Goal: Information Seeking & Learning: Learn about a topic

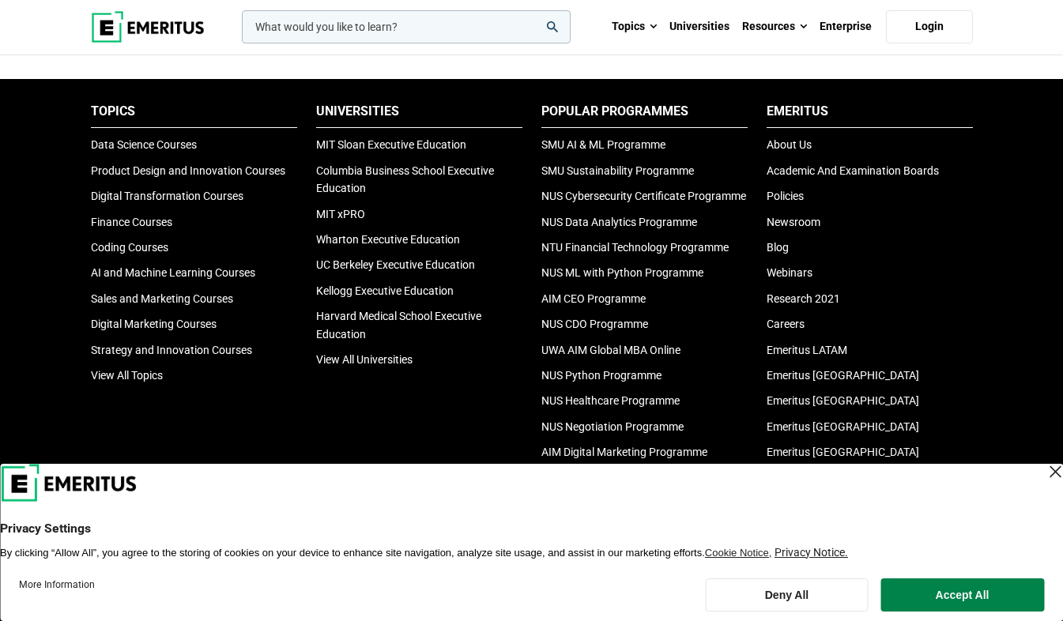
scroll to position [5247, 0]
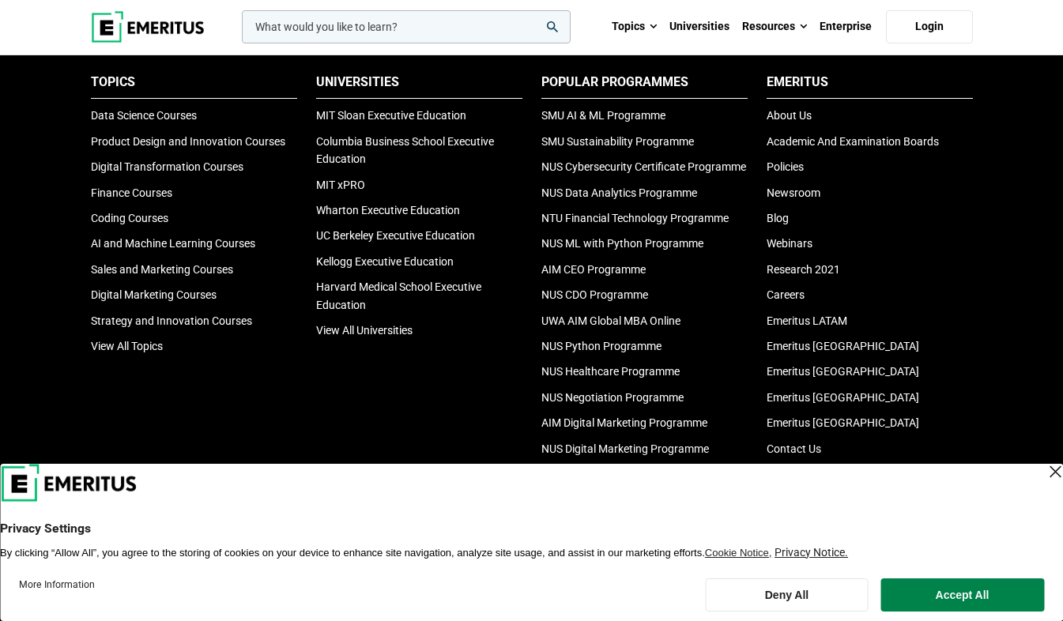
click at [1044, 466] on div "Close Layer" at bounding box center [1055, 472] width 22 height 22
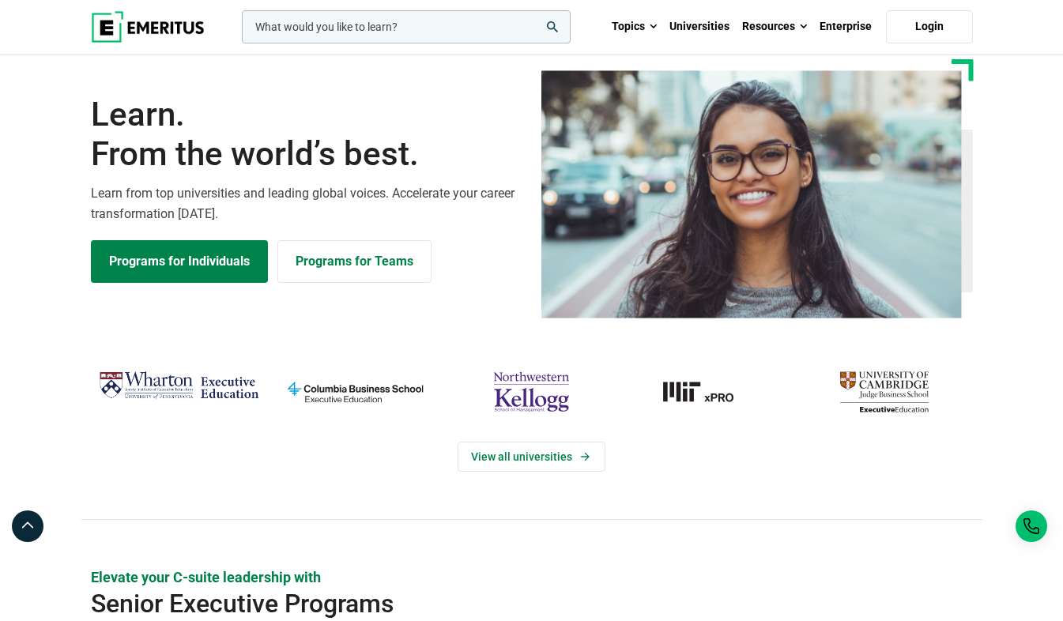
scroll to position [0, 0]
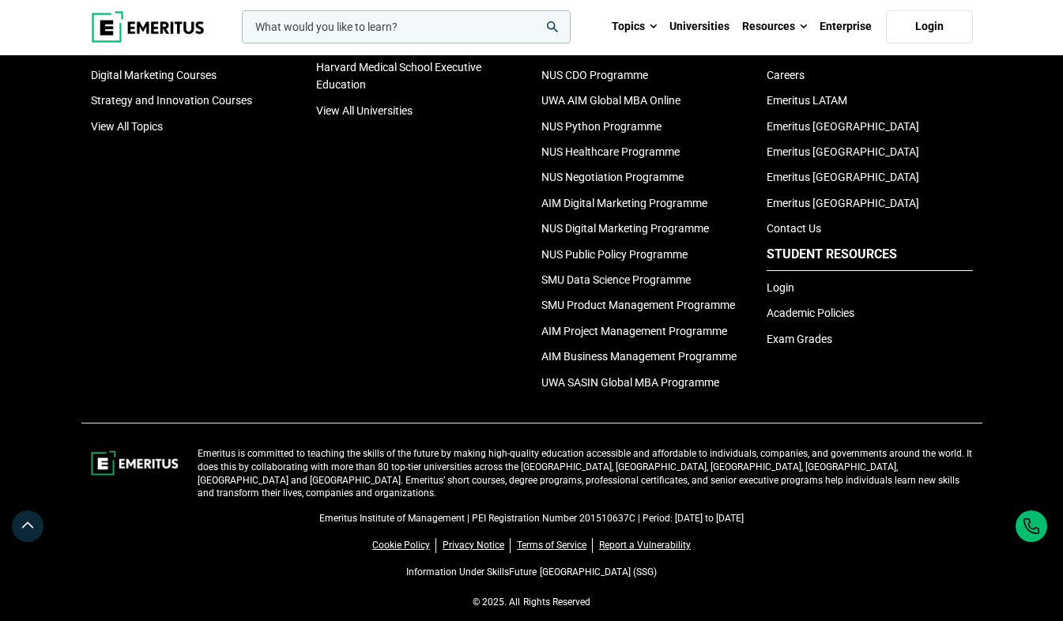
scroll to position [3595, 0]
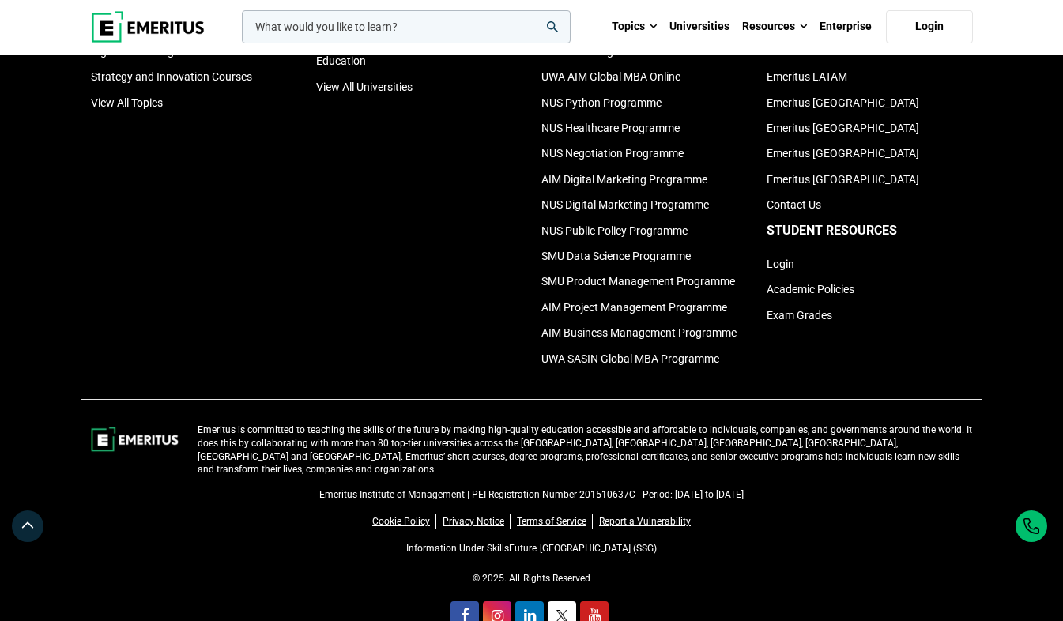
click at [592, 543] on link "Information Under SkillsFuture [GEOGRAPHIC_DATA] (SSG)" at bounding box center [531, 548] width 250 height 11
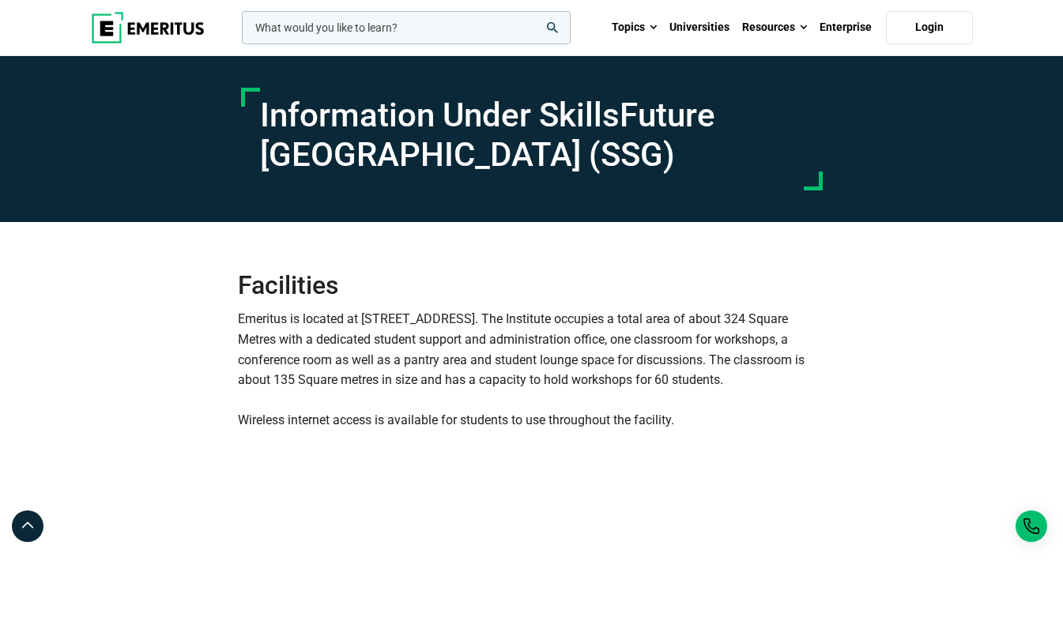
click at [176, 23] on img at bounding box center [148, 28] width 114 height 32
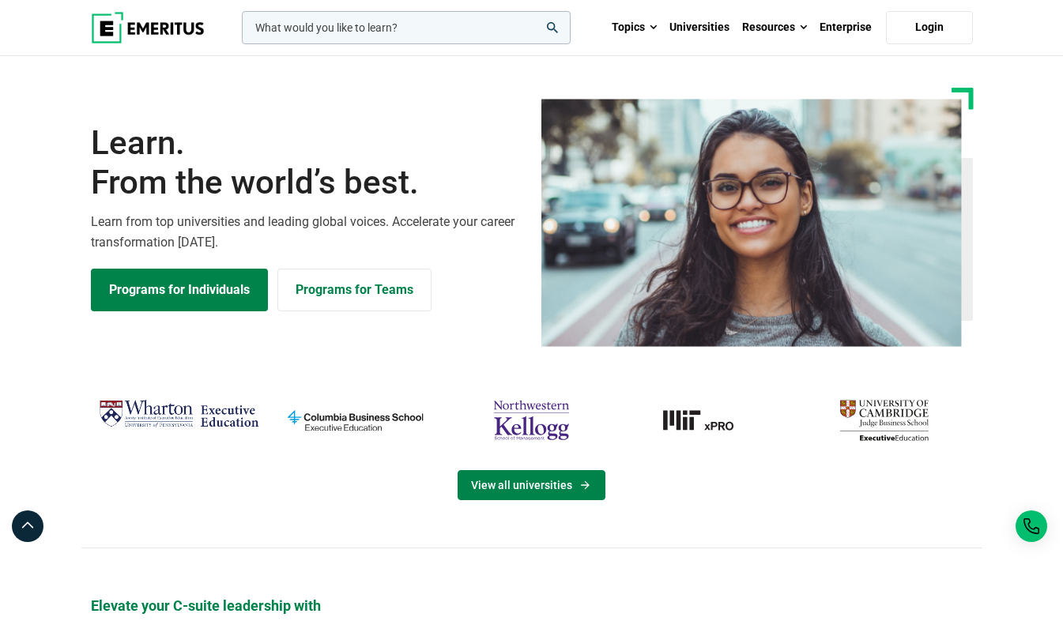
click at [566, 488] on link "View all universities" at bounding box center [532, 485] width 148 height 30
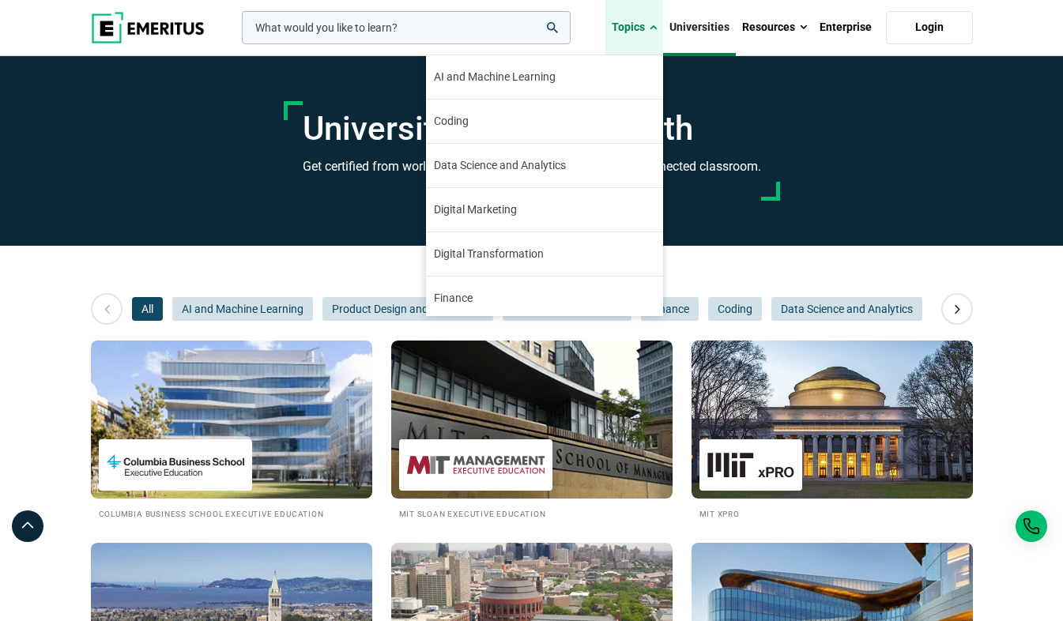
click at [650, 26] on link "Topics" at bounding box center [635, 27] width 58 height 55
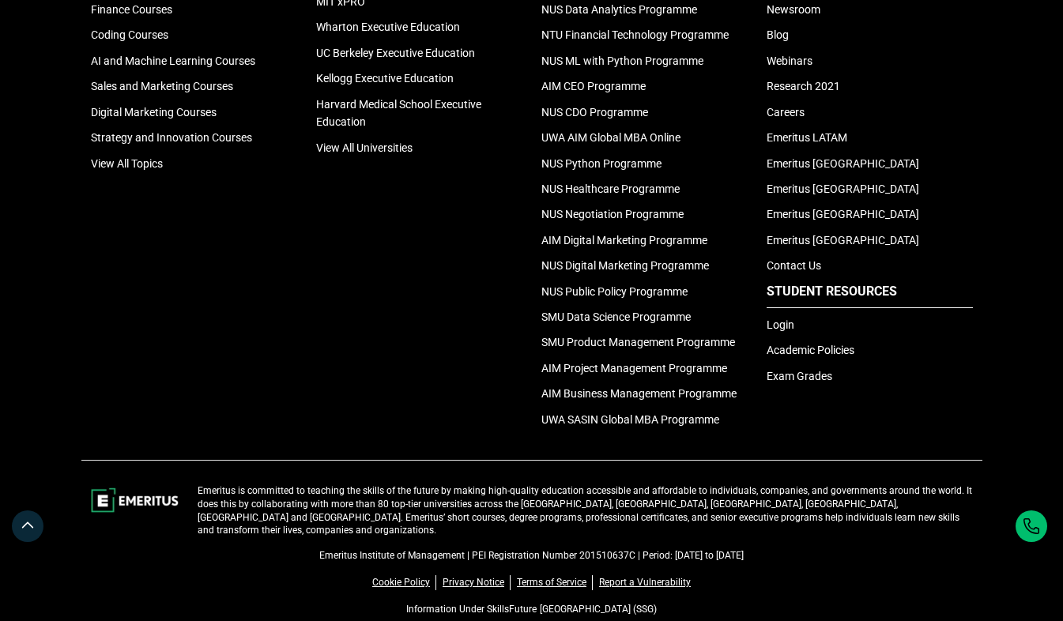
scroll to position [1346, 0]
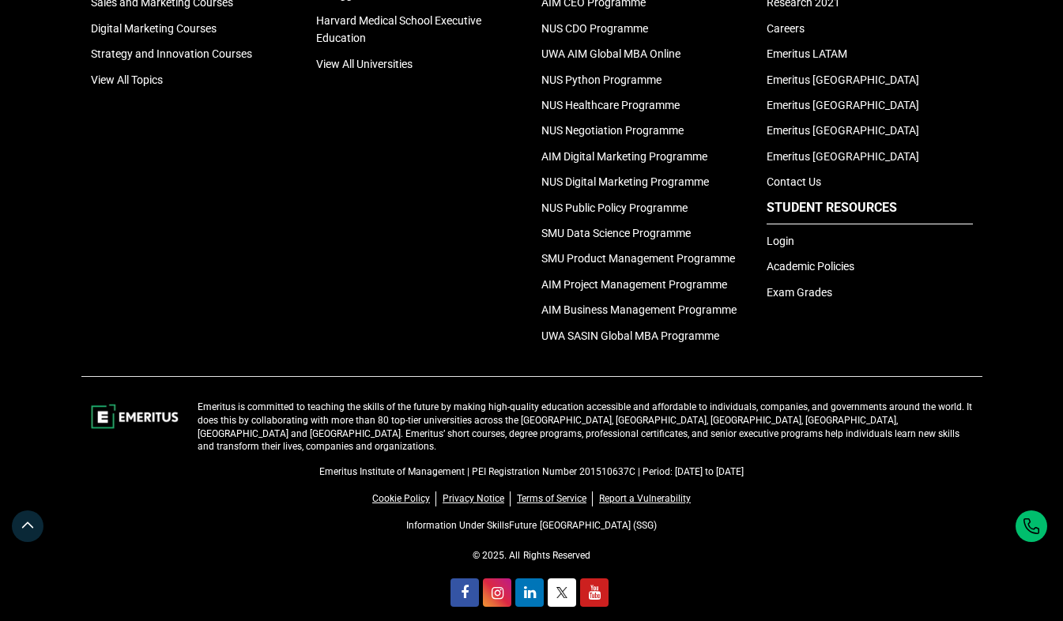
click at [567, 520] on link "Information Under SkillsFuture [GEOGRAPHIC_DATA] (SSG)" at bounding box center [531, 525] width 250 height 11
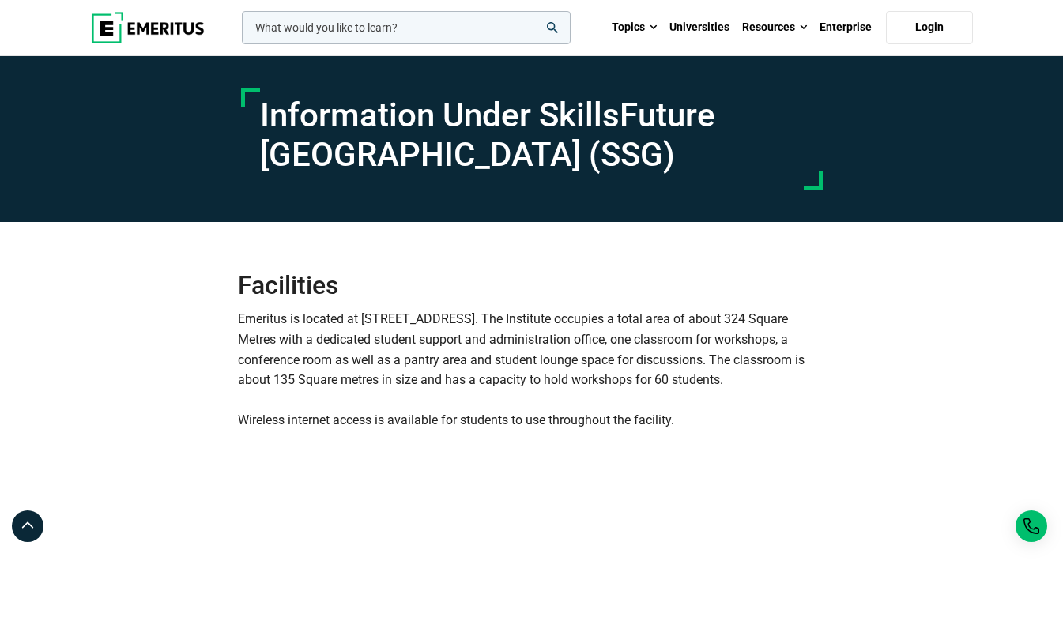
click at [731, 305] on div "Facilities Emeritus is located at [STREET_ADDRESS]. The Institute occupies a to…" at bounding box center [532, 326] width 588 height 208
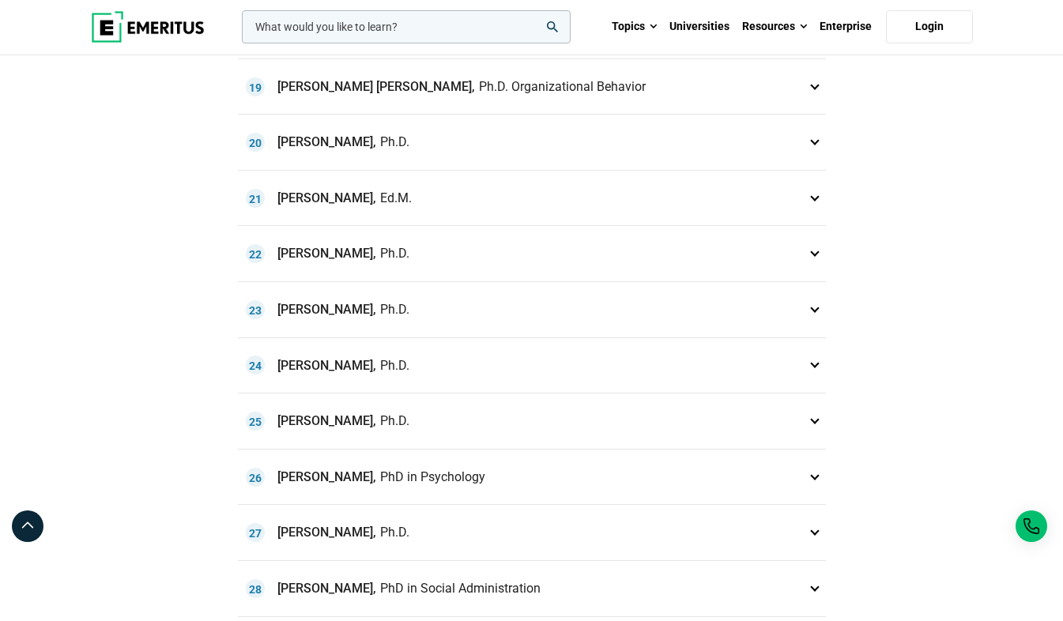
scroll to position [2156, 0]
